Goal: Task Accomplishment & Management: Manage account settings

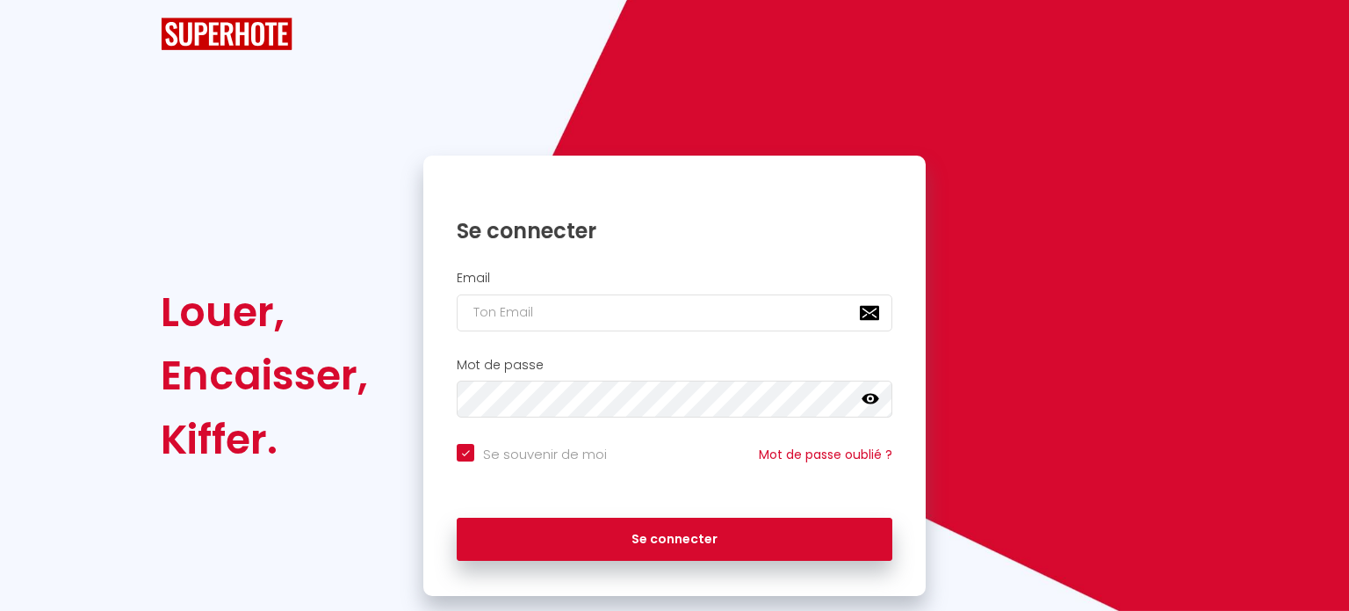
checkbox input "true"
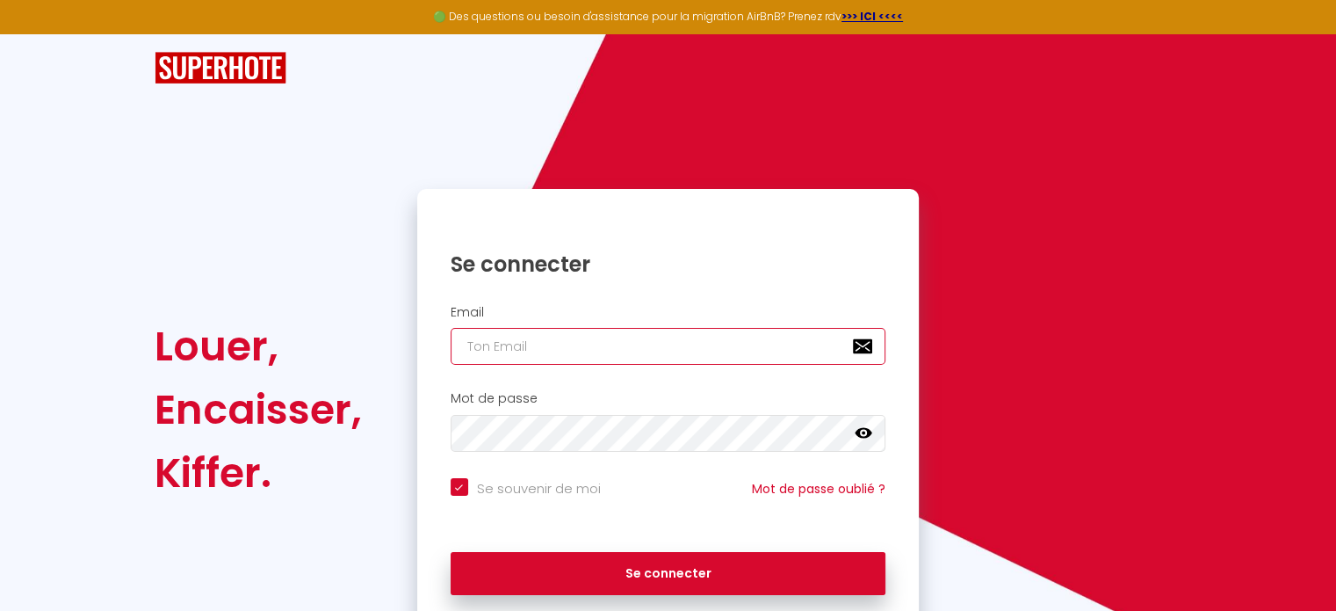
type input "[EMAIL_ADDRESS][DOMAIN_NAME]"
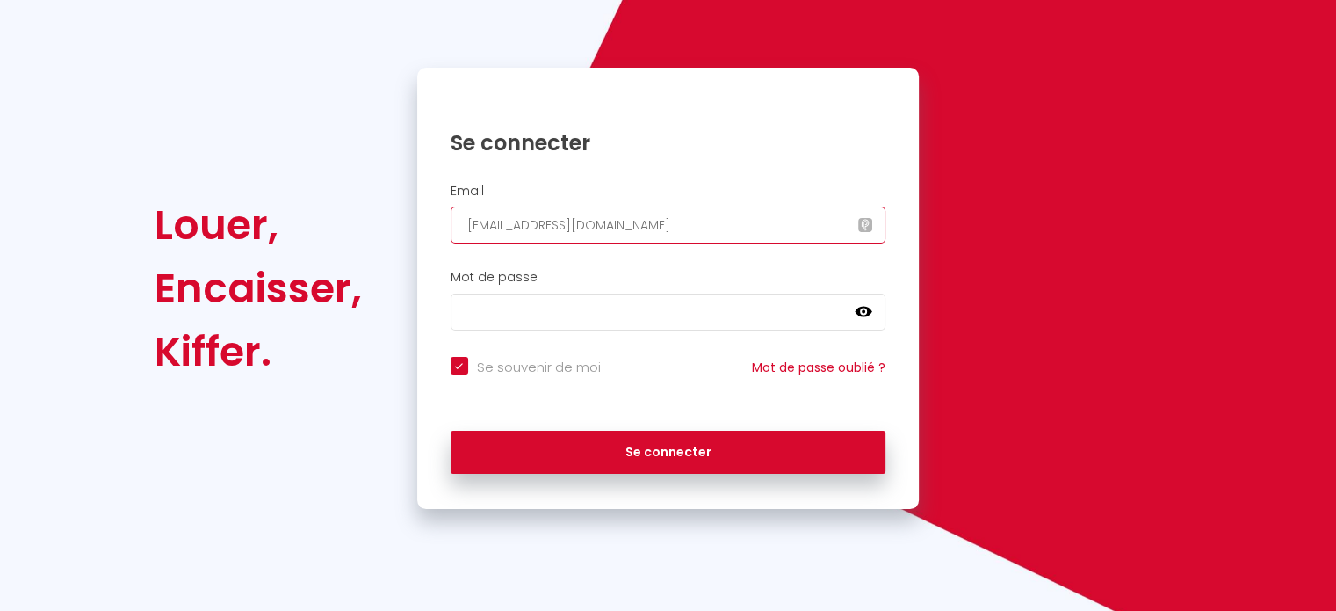
scroll to position [176, 0]
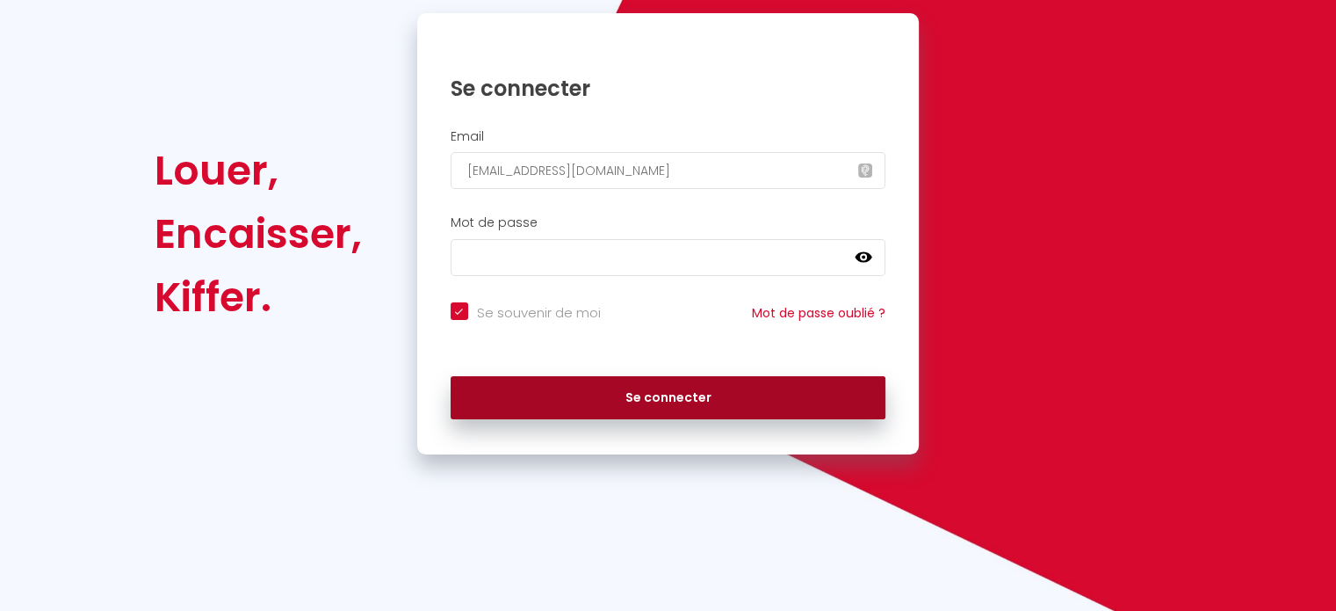
click at [682, 391] on button "Se connecter" at bounding box center [669, 398] width 436 height 44
checkbox input "true"
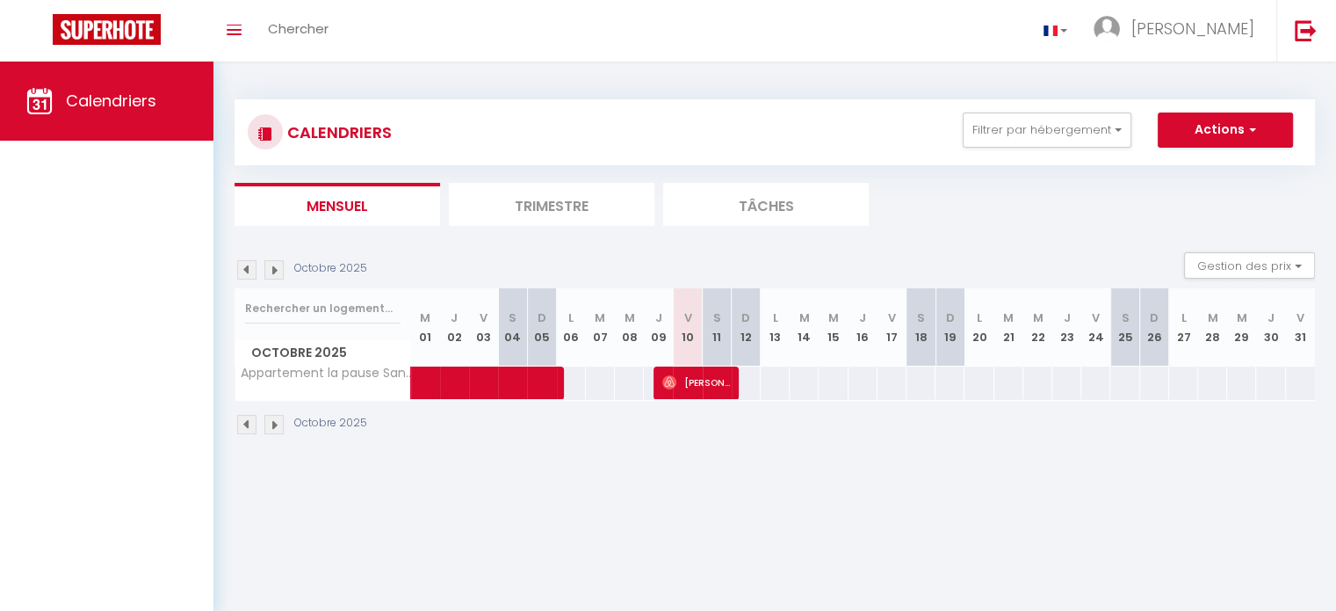
click at [617, 203] on li "Trimestre" at bounding box center [552, 204] width 206 height 43
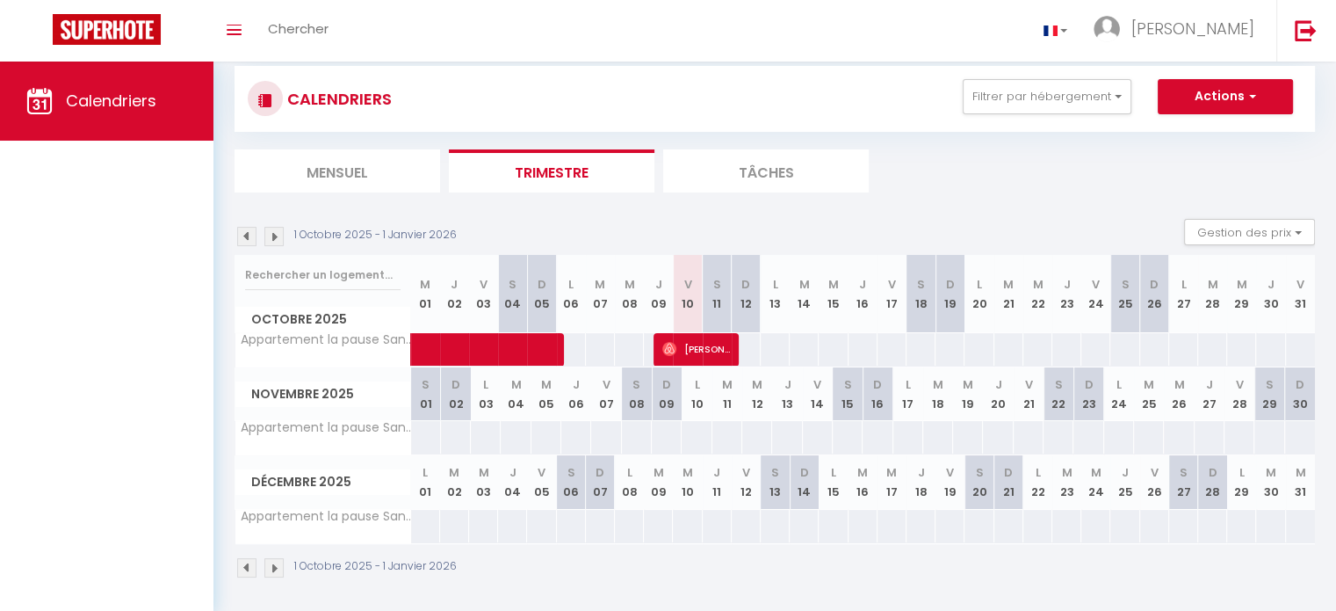
scroll to position [61, 0]
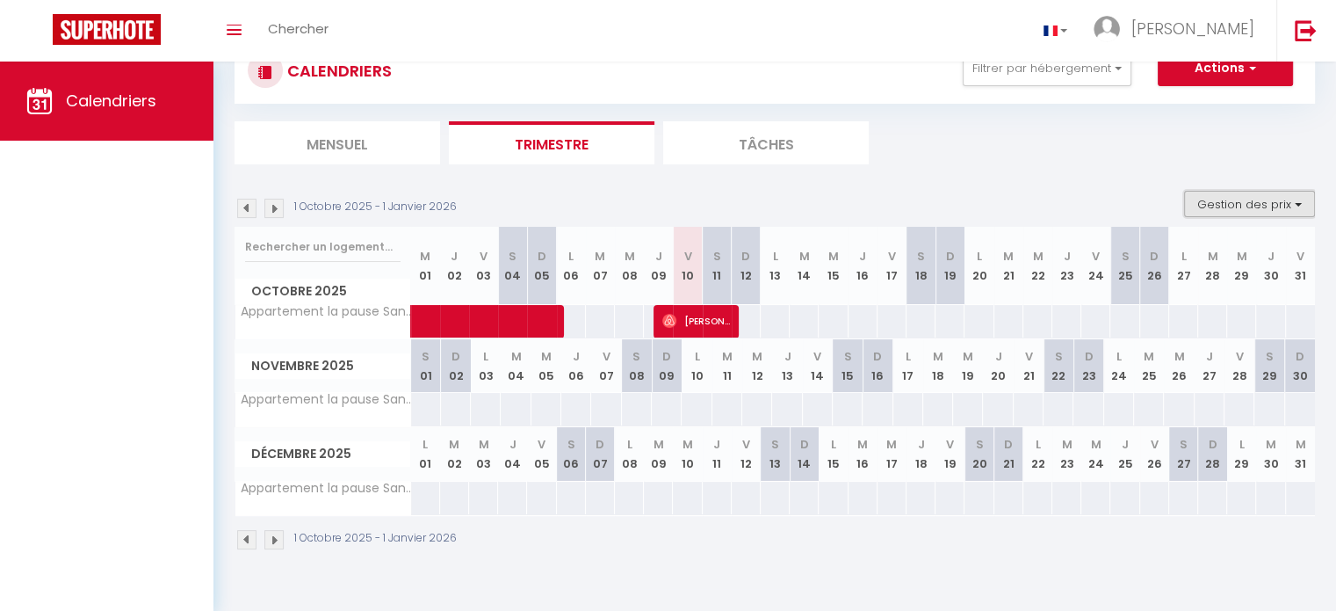
click at [1298, 200] on button "Gestion des prix" at bounding box center [1249, 204] width 131 height 26
click at [1217, 315] on input "Disponibilité" at bounding box center [1235, 320] width 158 height 18
checkbox input "true"
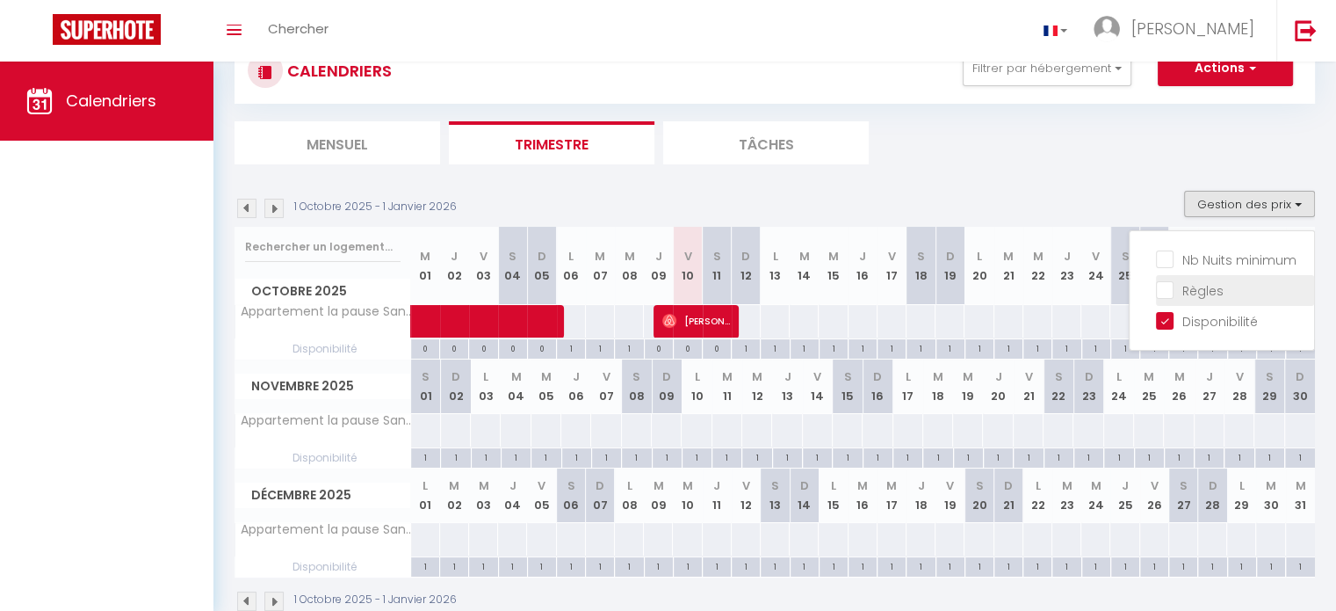
click at [1203, 291] on input "Règles" at bounding box center [1235, 289] width 158 height 18
checkbox input "true"
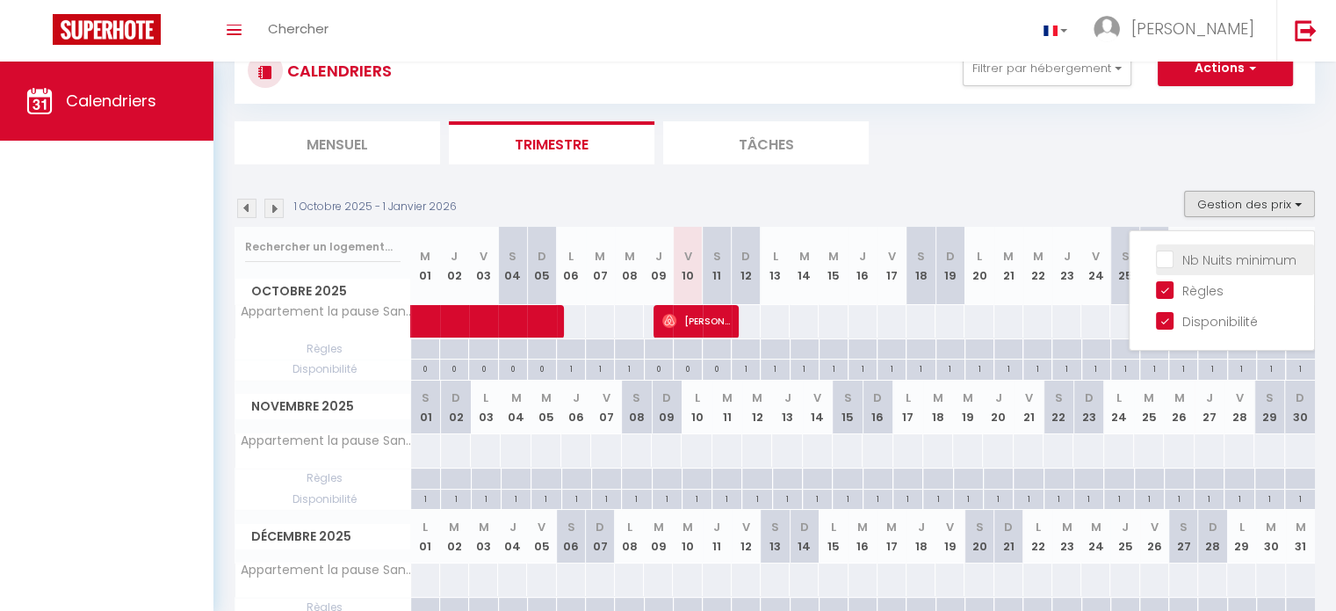
click at [1174, 255] on input "Nb Nuits minimum" at bounding box center [1235, 258] width 158 height 18
checkbox input "true"
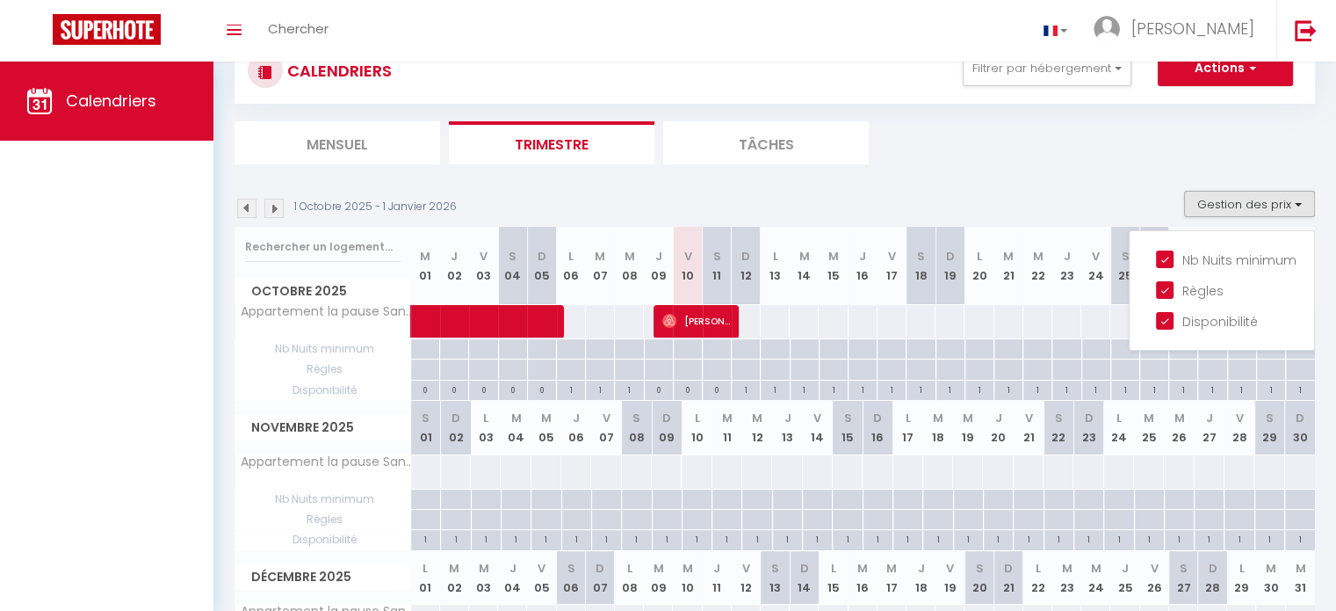
click at [1293, 165] on div "CALENDRIERS Filtrer par hébergement Tous Appartement la pause Sanaryenne Efface…" at bounding box center [775, 386] width 1080 height 731
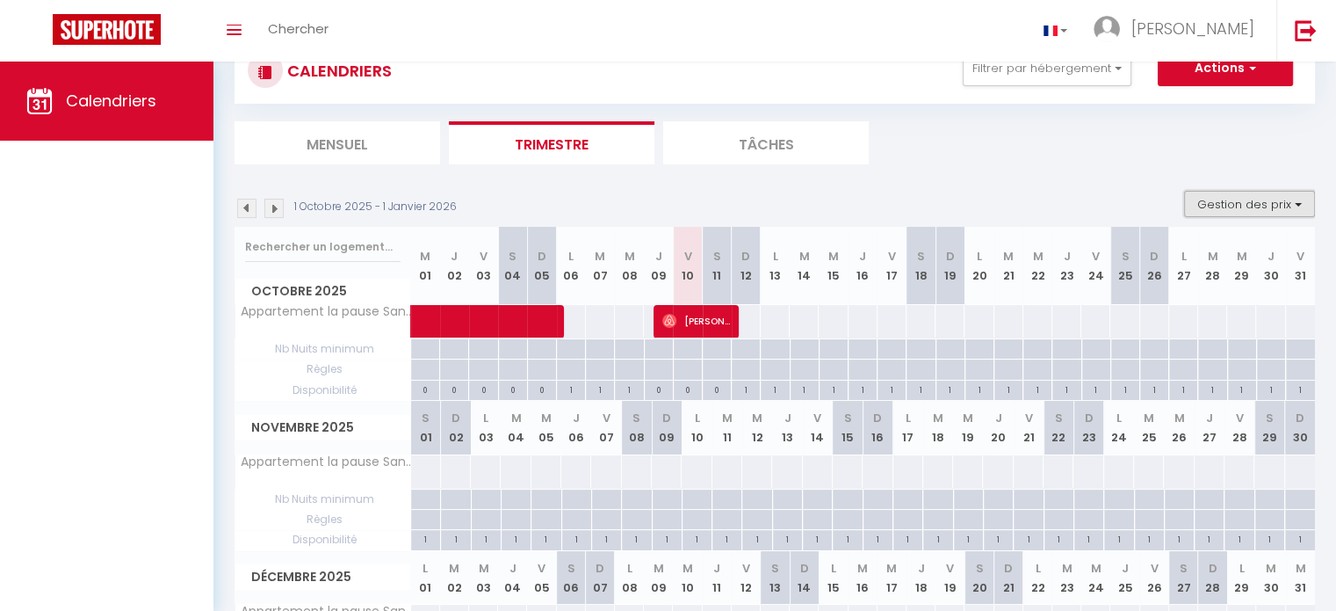
click at [1269, 205] on button "Gestion des prix" at bounding box center [1249, 204] width 131 height 26
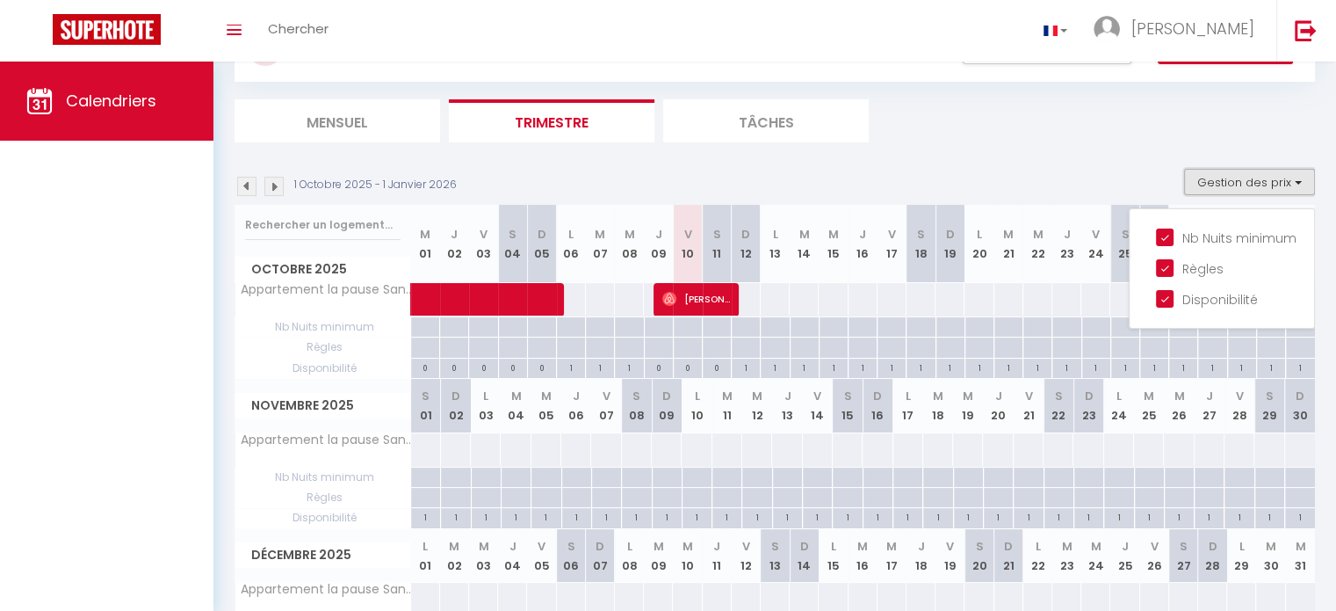
scroll to position [45, 0]
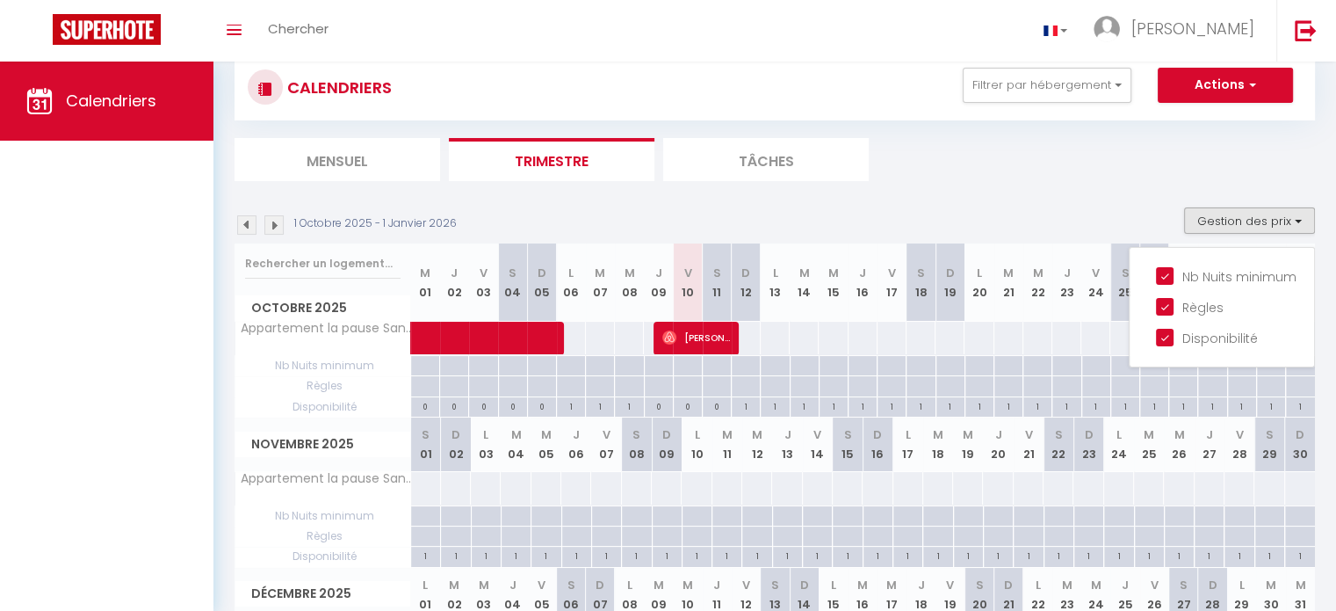
click at [740, 163] on li "Tâches" at bounding box center [766, 159] width 206 height 43
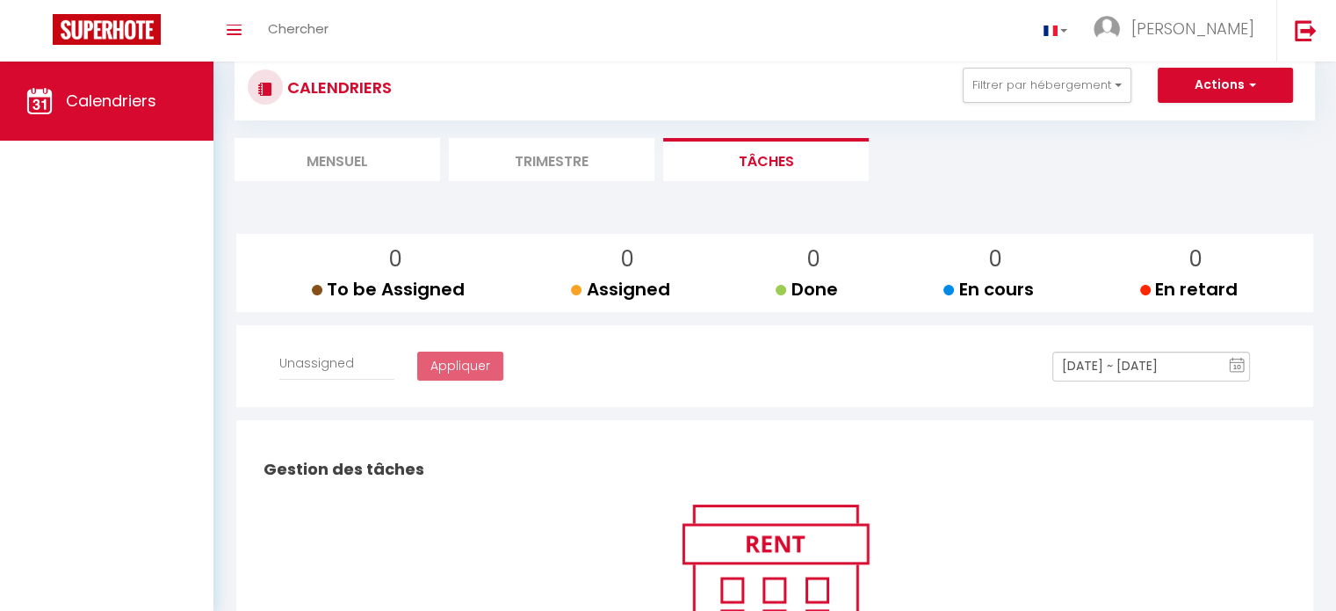
select select
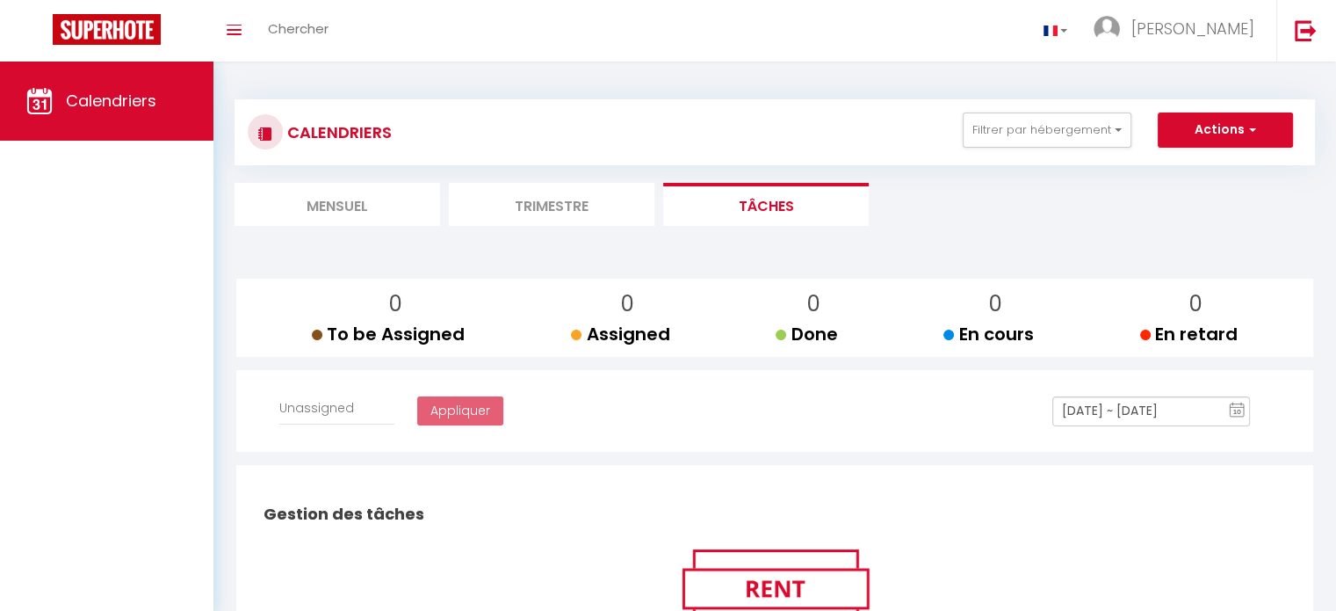
click at [327, 209] on li "Mensuel" at bounding box center [338, 204] width 206 height 43
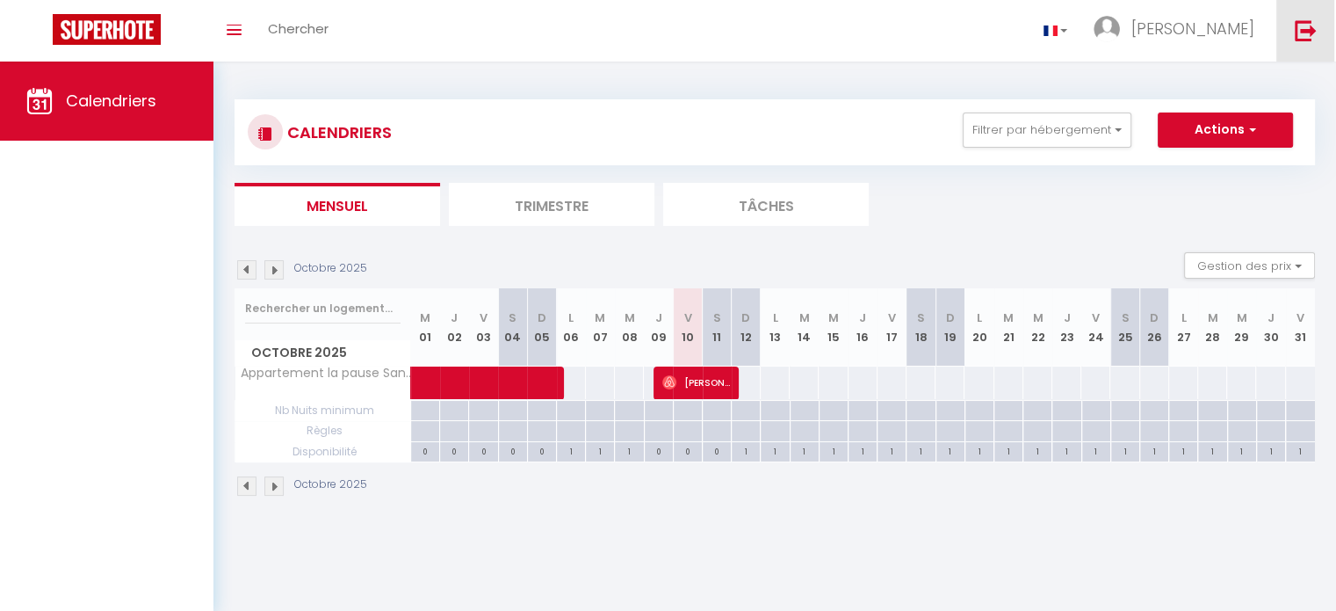
click at [1292, 33] on link at bounding box center [1305, 30] width 58 height 61
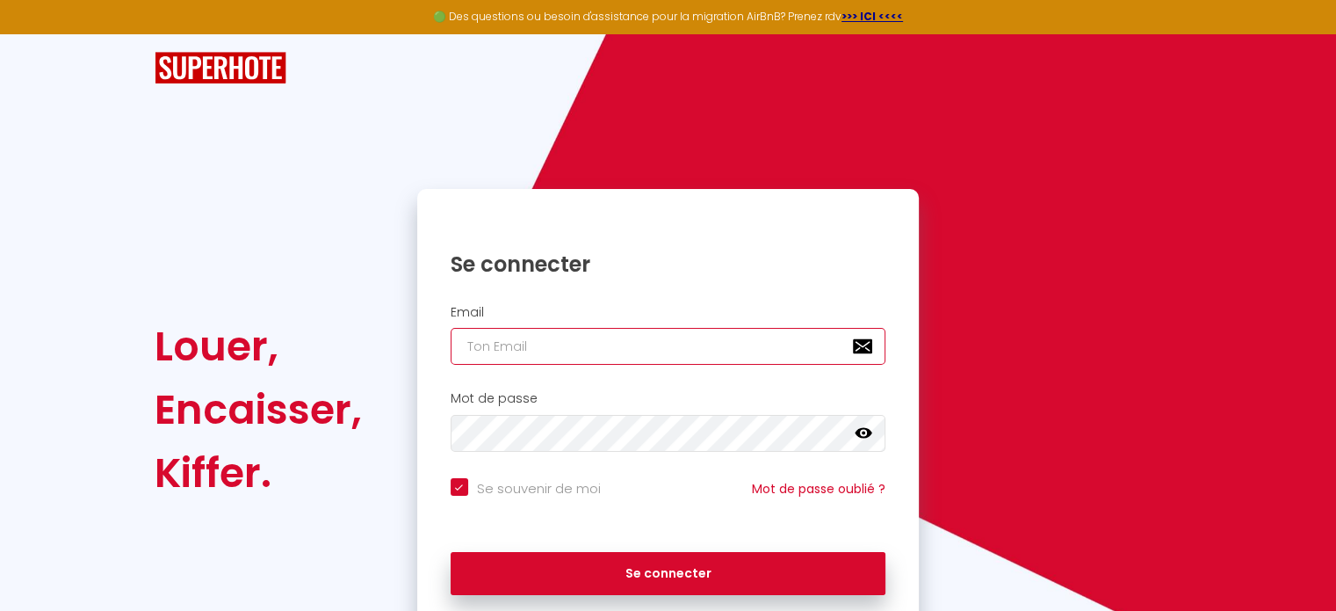
type input "[EMAIL_ADDRESS][DOMAIN_NAME]"
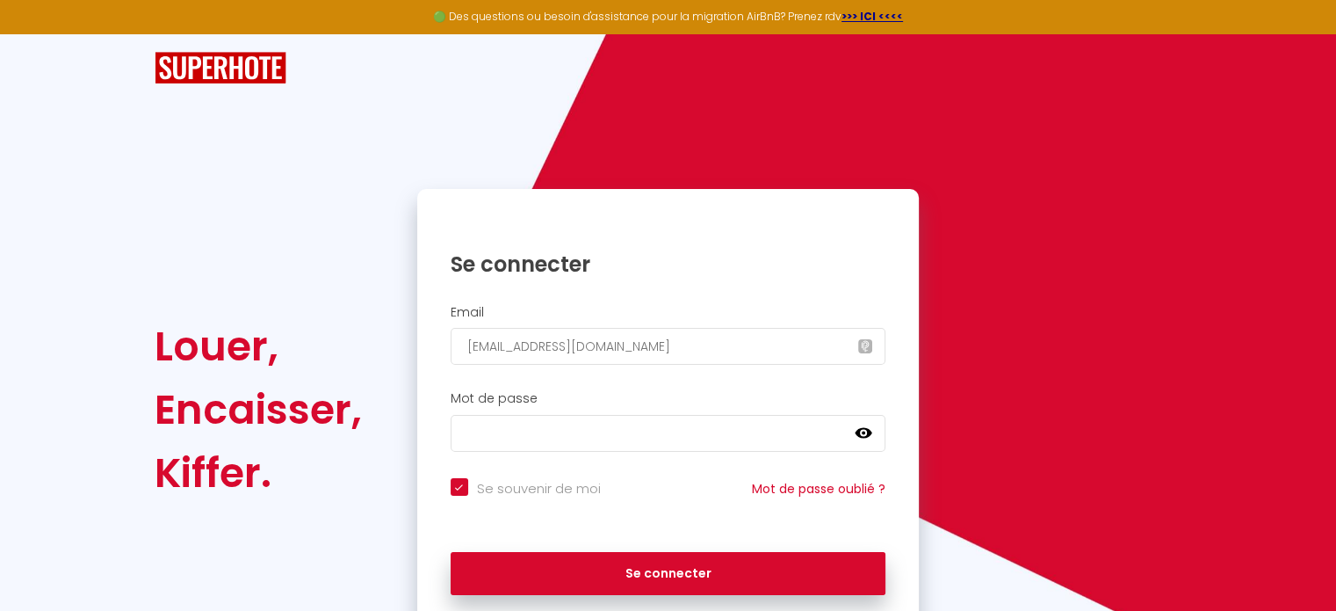
checkbox input "true"
